Goal: Information Seeking & Learning: Learn about a topic

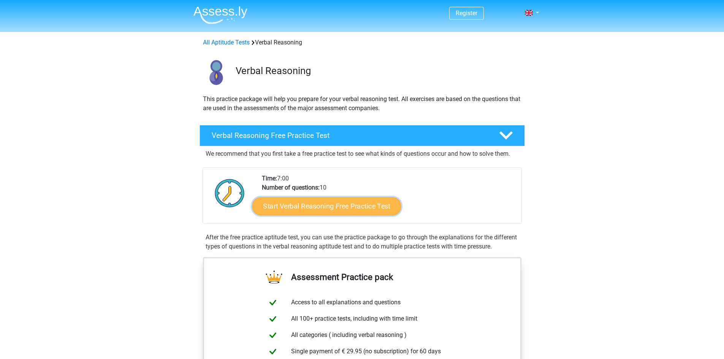
click at [331, 203] on link "Start Verbal Reasoning Free Practice Test" at bounding box center [326, 206] width 149 height 18
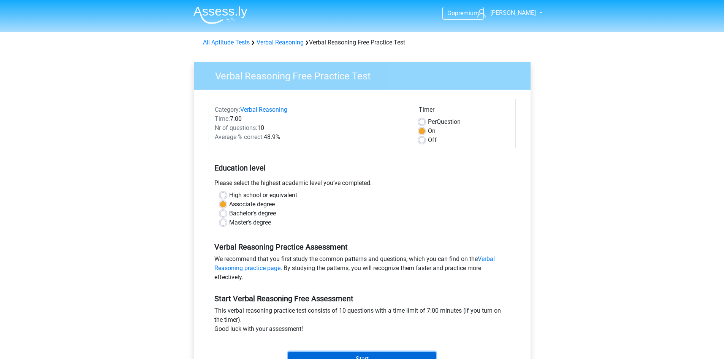
click at [350, 352] on input "Start" at bounding box center [362, 359] width 148 height 14
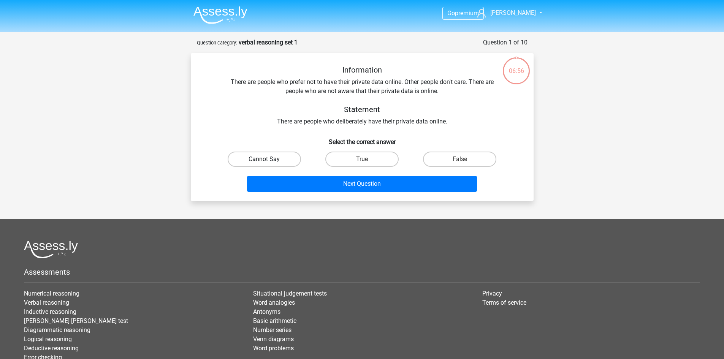
click at [253, 158] on label "Cannot Say" at bounding box center [264, 159] width 73 height 15
click at [264, 159] on input "Cannot Say" at bounding box center [266, 161] width 5 height 5
radio input "true"
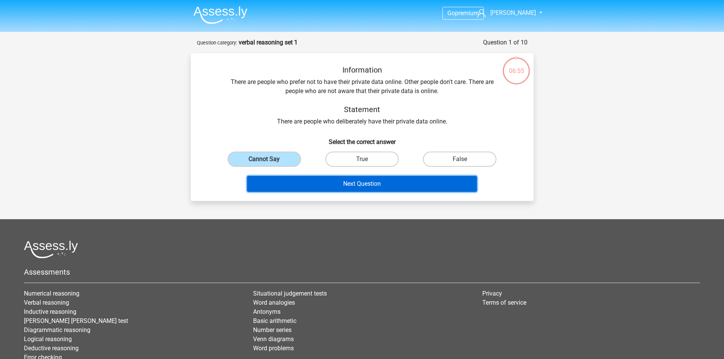
click at [339, 183] on button "Next Question" at bounding box center [362, 184] width 230 height 16
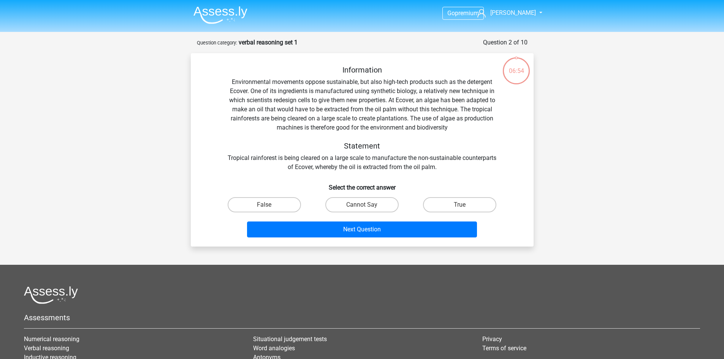
scroll to position [38, 0]
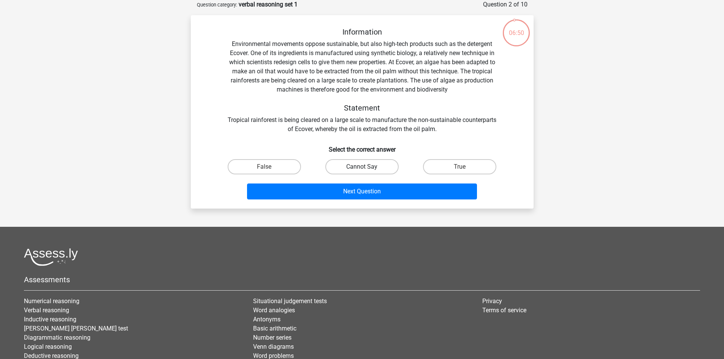
click at [361, 164] on label "Cannot Say" at bounding box center [361, 166] width 73 height 15
click at [362, 167] on input "Cannot Say" at bounding box center [364, 169] width 5 height 5
radio input "true"
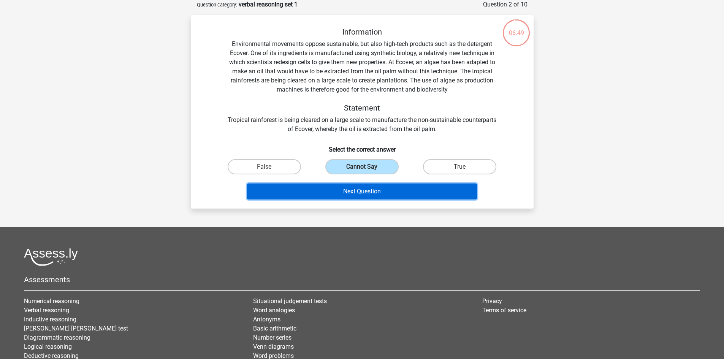
click at [367, 193] on button "Next Question" at bounding box center [362, 191] width 230 height 16
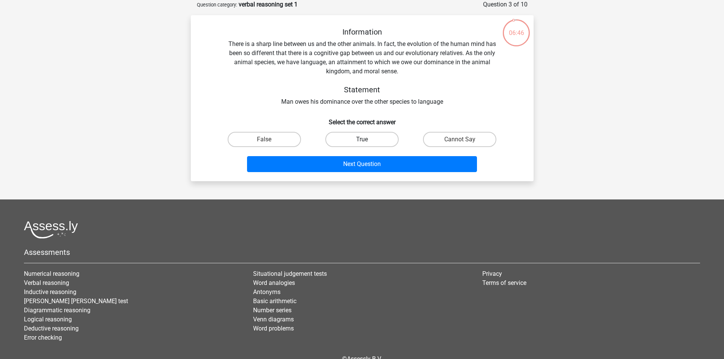
click at [352, 137] on label "True" at bounding box center [361, 139] width 73 height 15
click at [362, 139] on input "True" at bounding box center [364, 141] width 5 height 5
radio input "true"
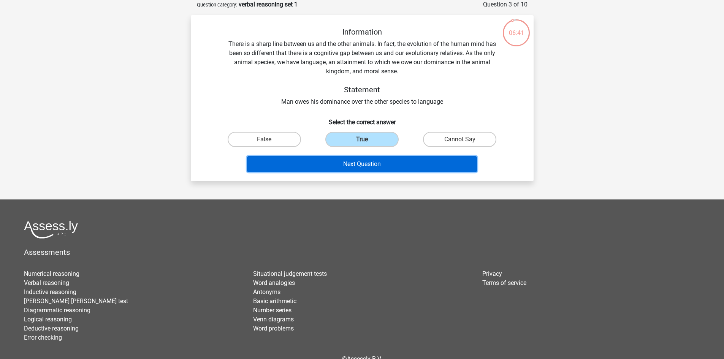
click at [355, 164] on button "Next Question" at bounding box center [362, 164] width 230 height 16
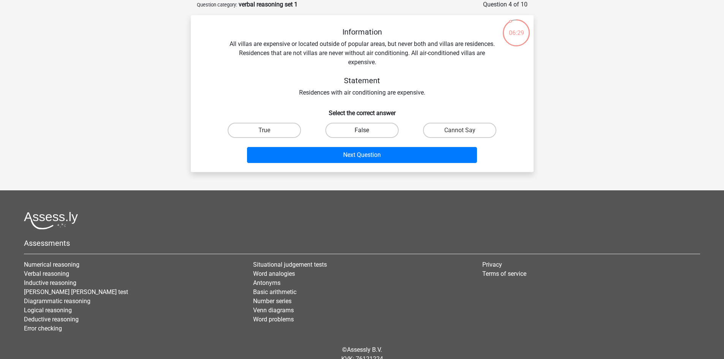
click at [354, 128] on label "False" at bounding box center [361, 130] width 73 height 15
click at [362, 130] on input "False" at bounding box center [364, 132] width 5 height 5
radio input "true"
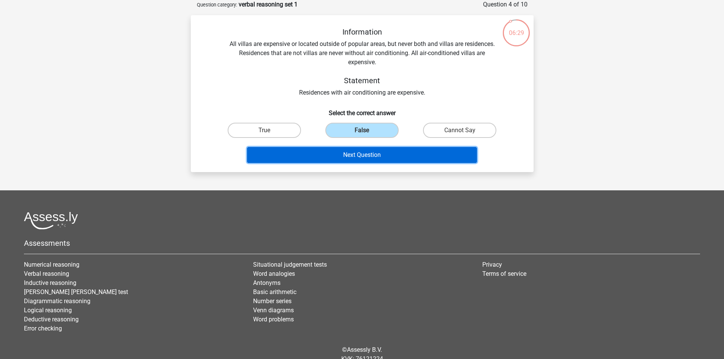
click at [365, 150] on button "Next Question" at bounding box center [362, 155] width 230 height 16
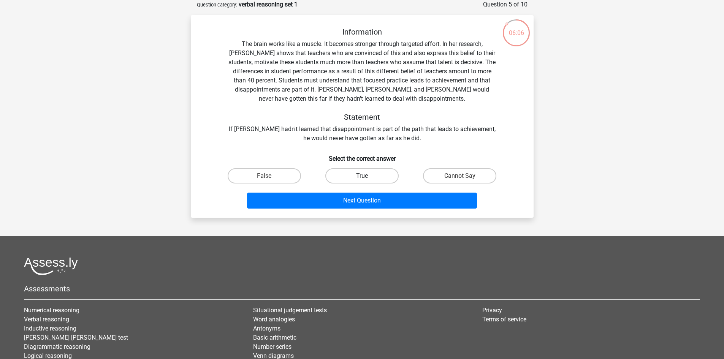
click at [378, 176] on label "True" at bounding box center [361, 175] width 73 height 15
click at [367, 176] on input "True" at bounding box center [364, 178] width 5 height 5
radio input "true"
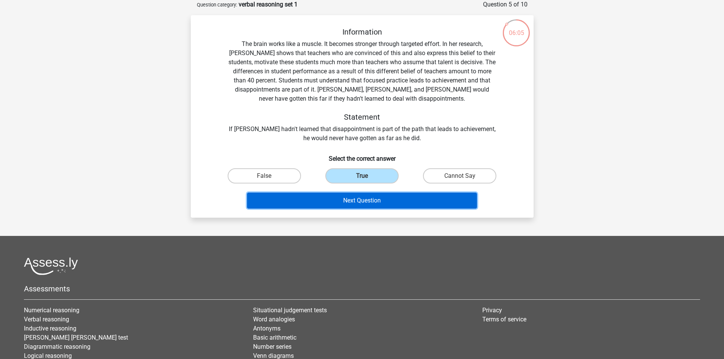
click at [369, 199] on button "Next Question" at bounding box center [362, 201] width 230 height 16
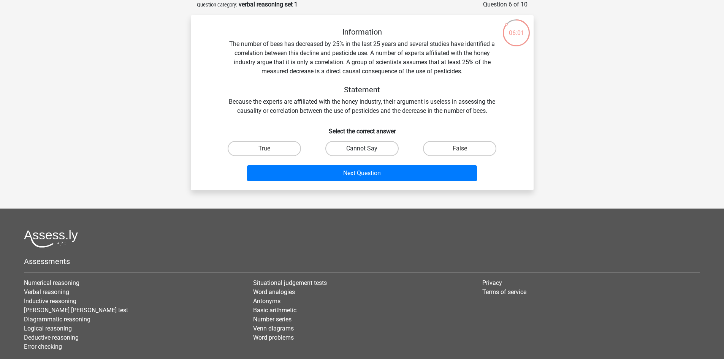
click at [361, 147] on label "Cannot Say" at bounding box center [361, 148] width 73 height 15
click at [362, 149] on input "Cannot Say" at bounding box center [364, 151] width 5 height 5
radio input "true"
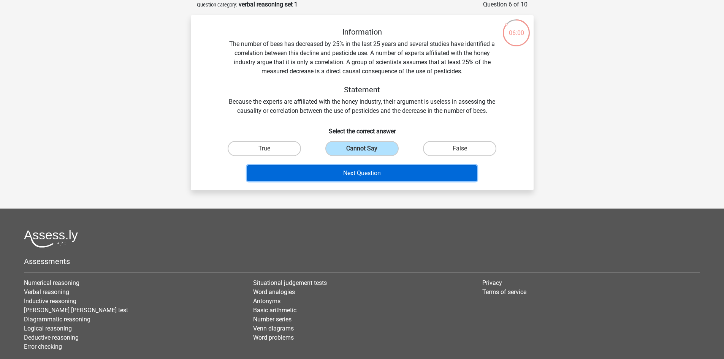
click at [361, 175] on button "Next Question" at bounding box center [362, 173] width 230 height 16
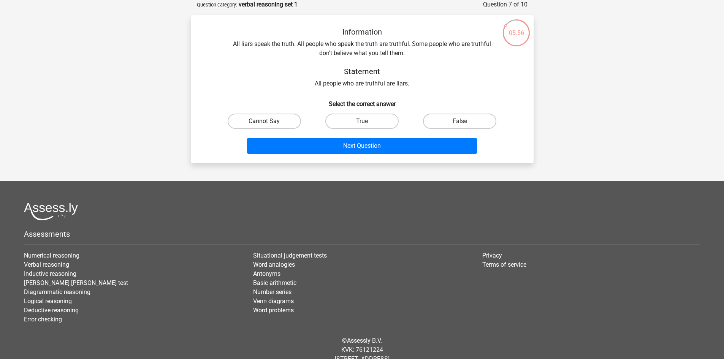
click at [279, 122] on label "Cannot Say" at bounding box center [264, 121] width 73 height 15
click at [269, 122] on input "Cannot Say" at bounding box center [266, 123] width 5 height 5
radio input "true"
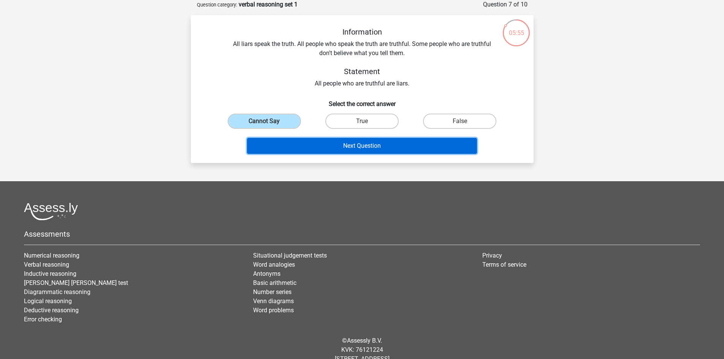
click at [363, 144] on button "Next Question" at bounding box center [362, 146] width 230 height 16
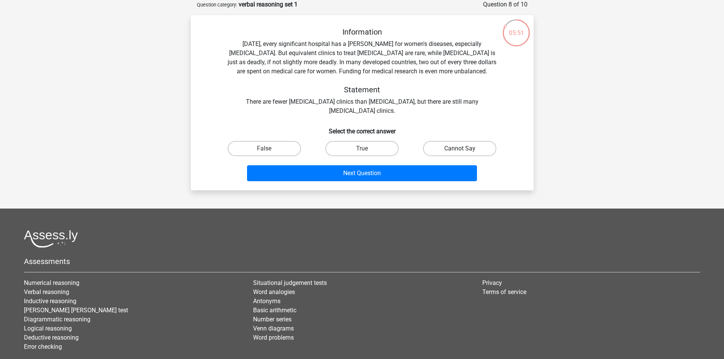
click at [460, 147] on label "Cannot Say" at bounding box center [459, 148] width 73 height 15
click at [460, 149] on input "Cannot Say" at bounding box center [462, 151] width 5 height 5
radio input "true"
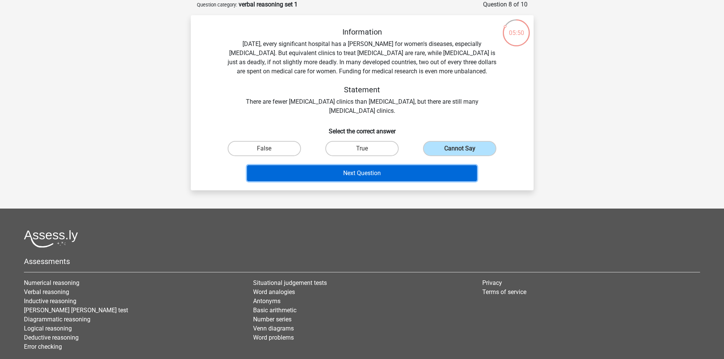
click at [406, 177] on button "Next Question" at bounding box center [362, 173] width 230 height 16
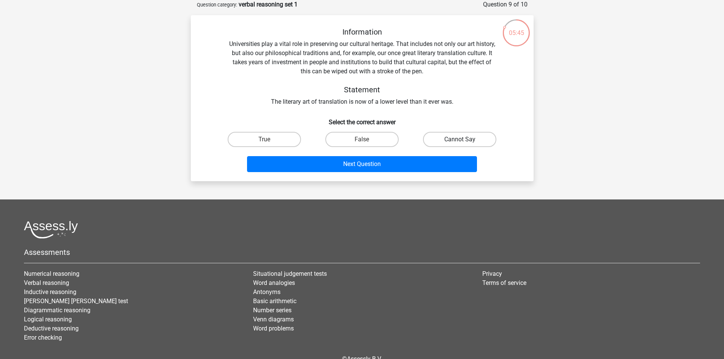
click at [461, 133] on label "Cannot Say" at bounding box center [459, 139] width 73 height 15
click at [461, 139] on input "Cannot Say" at bounding box center [462, 141] width 5 height 5
radio input "true"
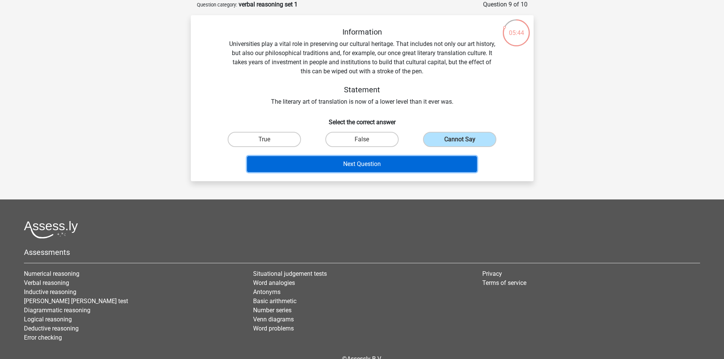
click at [436, 159] on button "Next Question" at bounding box center [362, 164] width 230 height 16
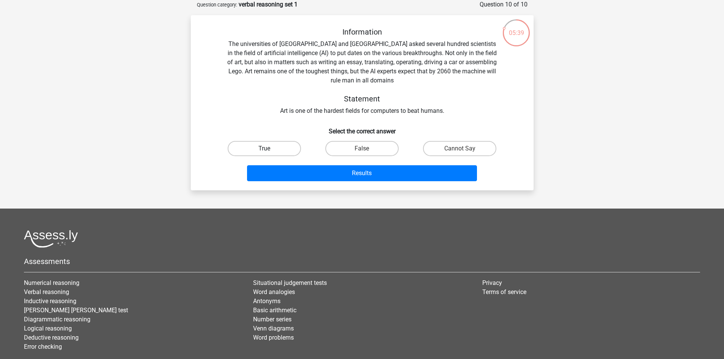
click at [255, 143] on label "True" at bounding box center [264, 148] width 73 height 15
click at [264, 149] on input "True" at bounding box center [266, 151] width 5 height 5
radio input "true"
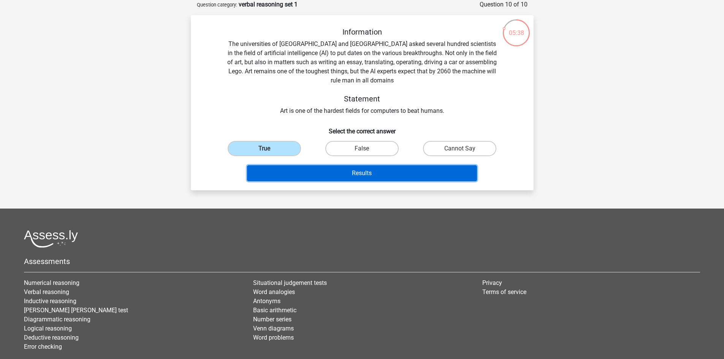
click at [318, 170] on button "Results" at bounding box center [362, 173] width 230 height 16
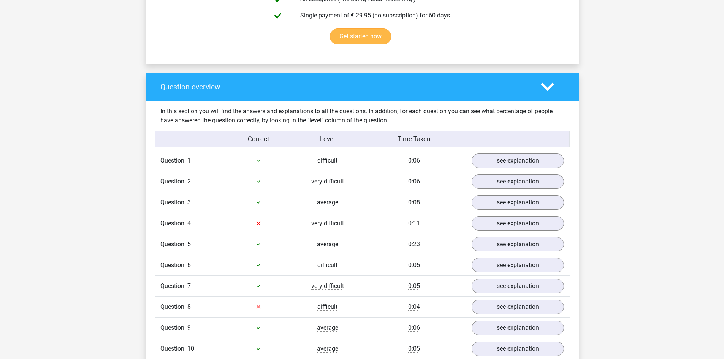
scroll to position [494, 0]
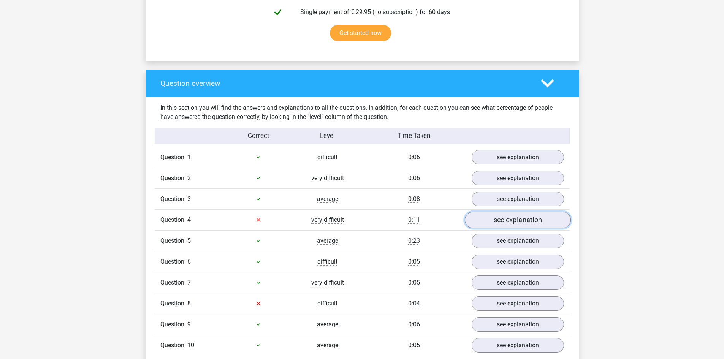
click at [531, 222] on link "see explanation" at bounding box center [517, 220] width 106 height 17
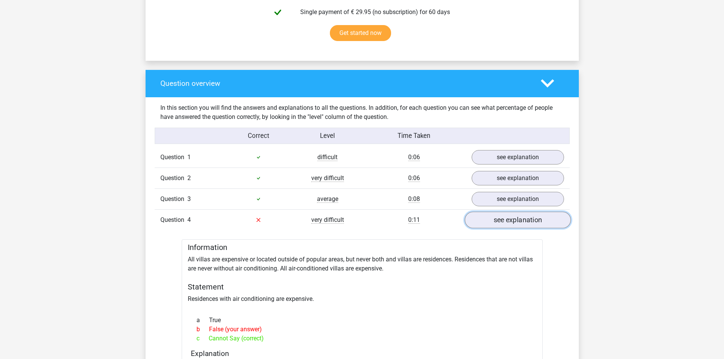
click at [531, 222] on link "see explanation" at bounding box center [517, 220] width 106 height 17
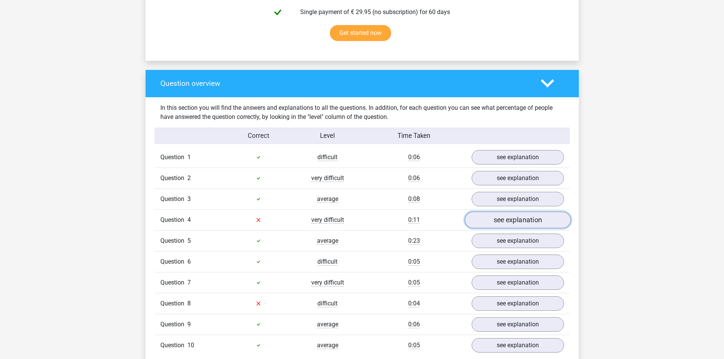
click at [531, 222] on link "see explanation" at bounding box center [517, 220] width 106 height 17
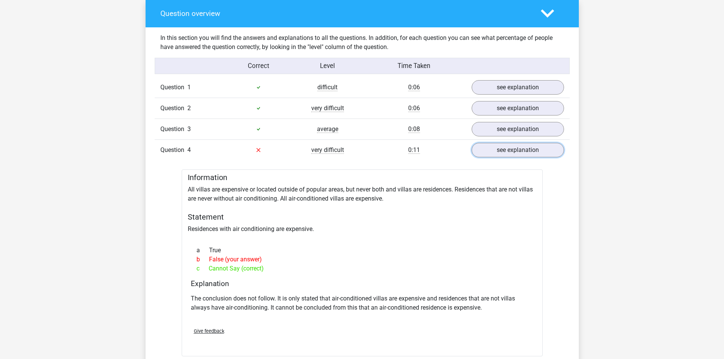
scroll to position [570, 0]
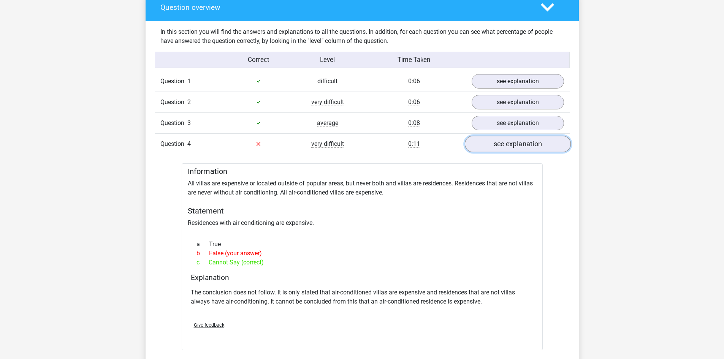
click at [527, 146] on link "see explanation" at bounding box center [517, 144] width 106 height 17
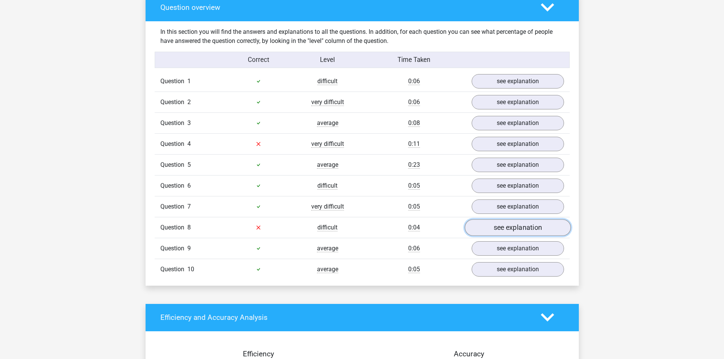
click at [495, 230] on link "see explanation" at bounding box center [517, 227] width 106 height 17
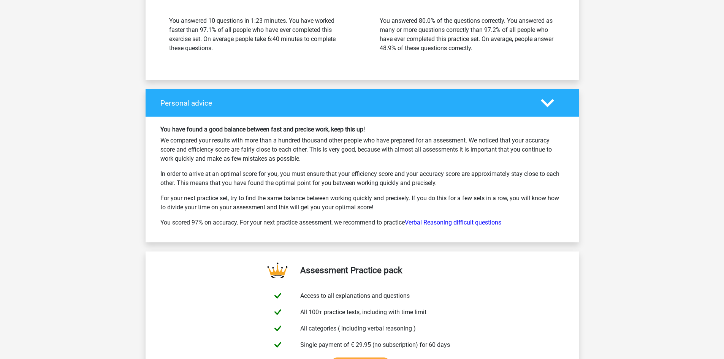
scroll to position [1178, 0]
